Goal: Information Seeking & Learning: Understand process/instructions

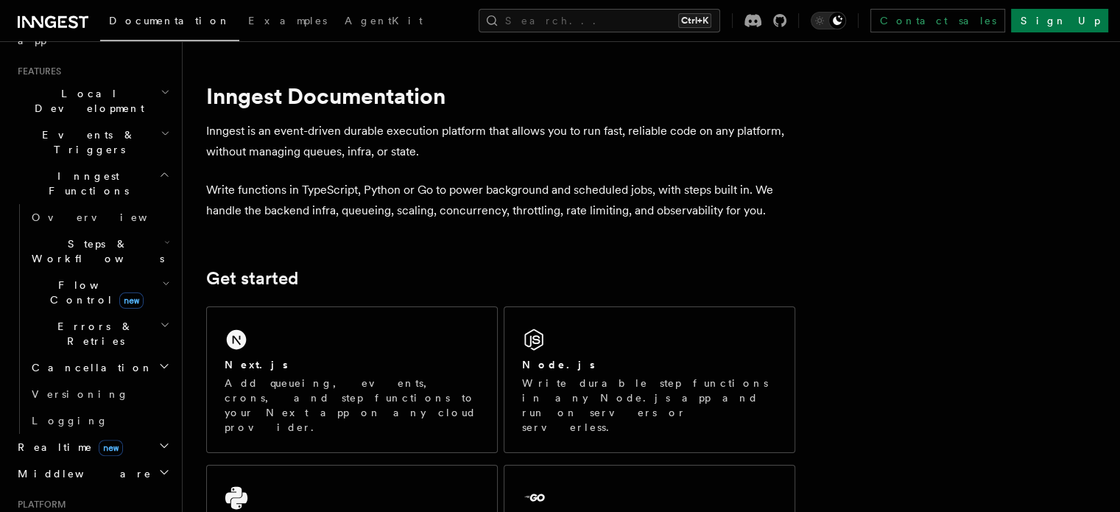
scroll to position [327, 0]
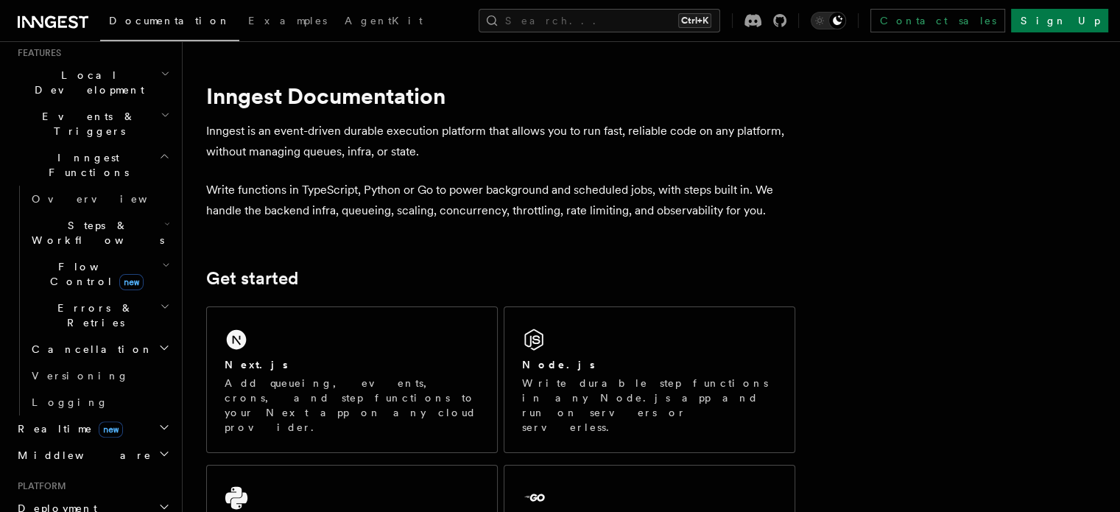
click at [82, 495] on h2 "Deployment" at bounding box center [92, 508] width 161 height 27
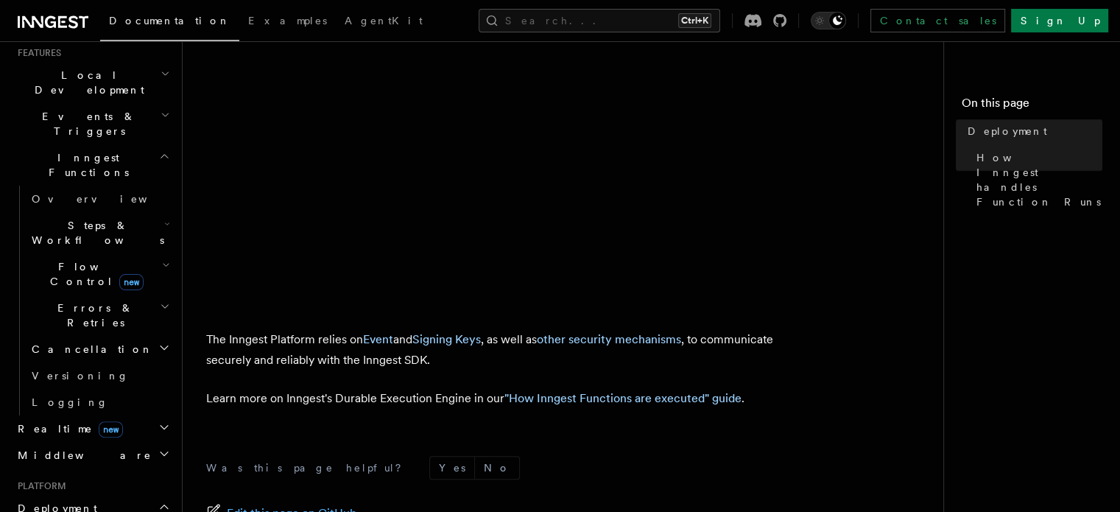
scroll to position [660, 0]
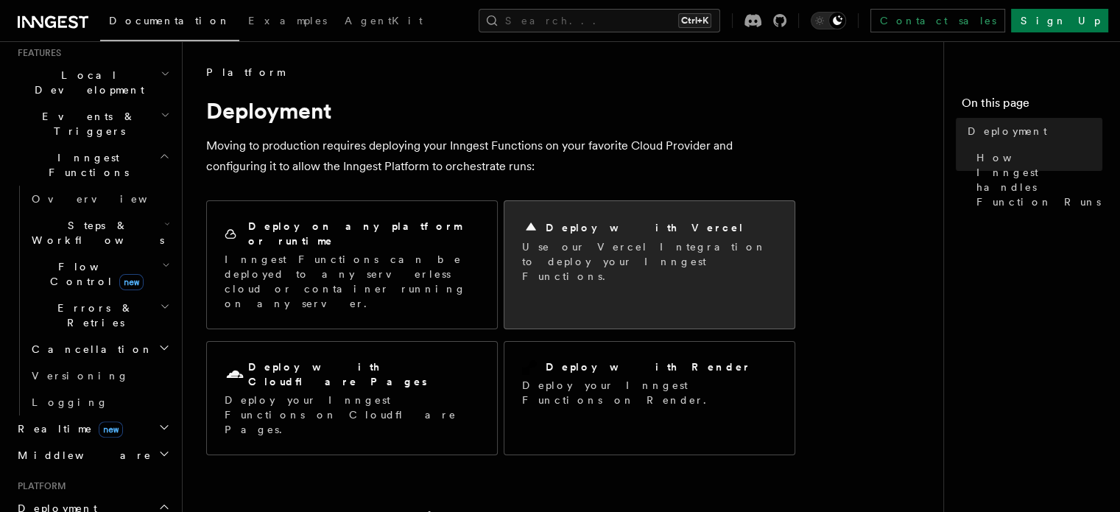
click at [566, 207] on div "Deploy with Vercel Use our Vercel Integration to deploy your Inngest Functions." at bounding box center [649, 251] width 290 height 100
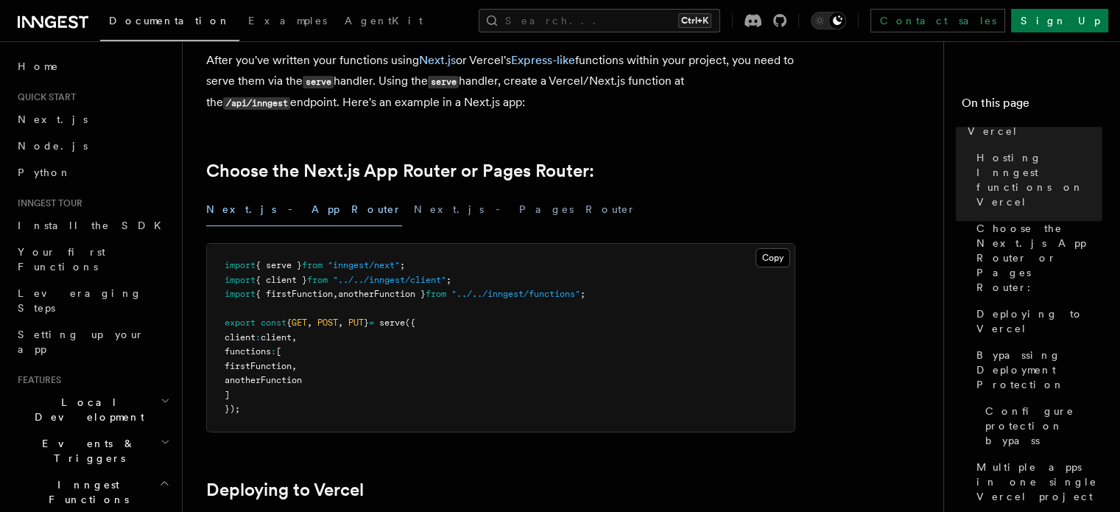
scroll to position [292, 0]
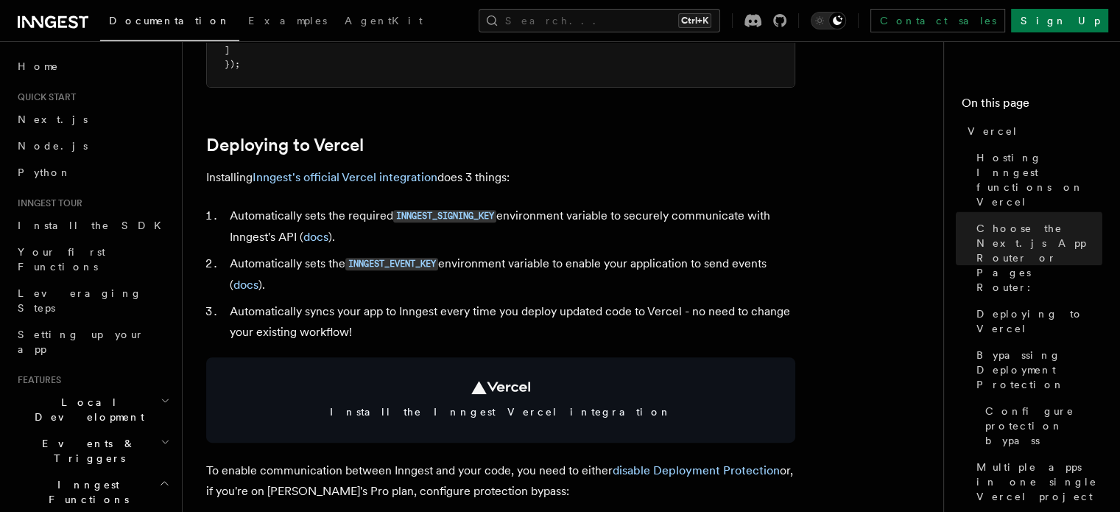
scroll to position [583, 0]
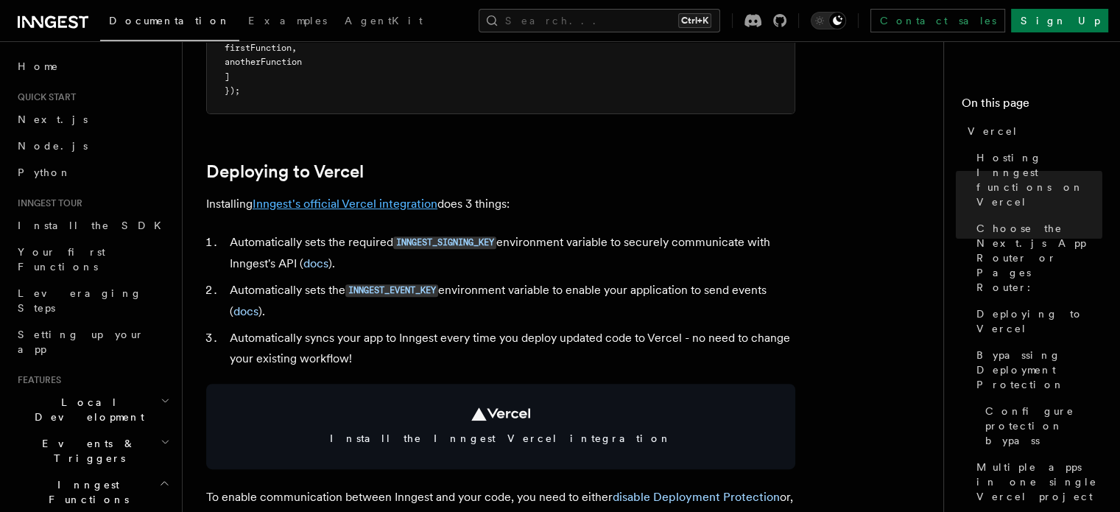
click at [351, 202] on link "Inngest's official Vercel integration" at bounding box center [345, 204] width 185 height 14
